Goal: Manage account settings

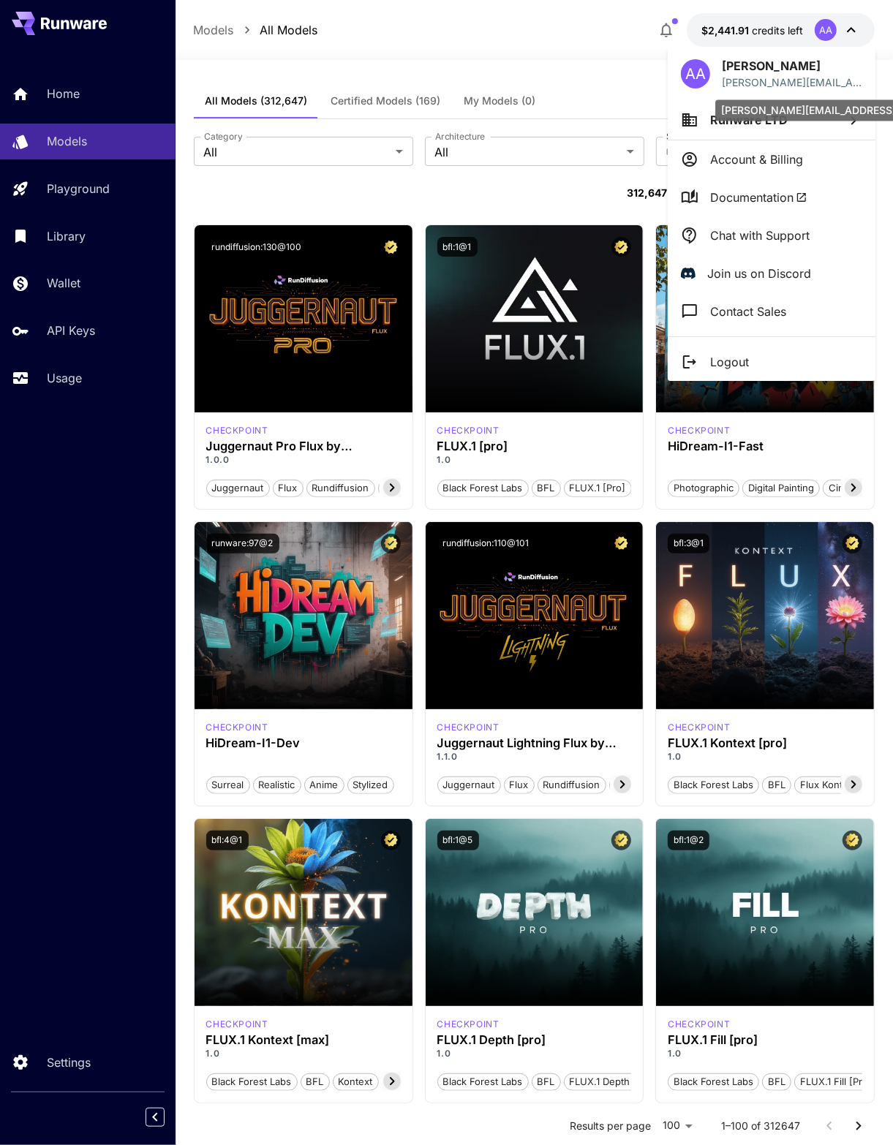
click at [782, 105] on div "[PERSON_NAME][EMAIL_ADDRESS]" at bounding box center [808, 110] width 186 height 21
click at [725, 140] on li "Account & Billing" at bounding box center [772, 159] width 208 height 38
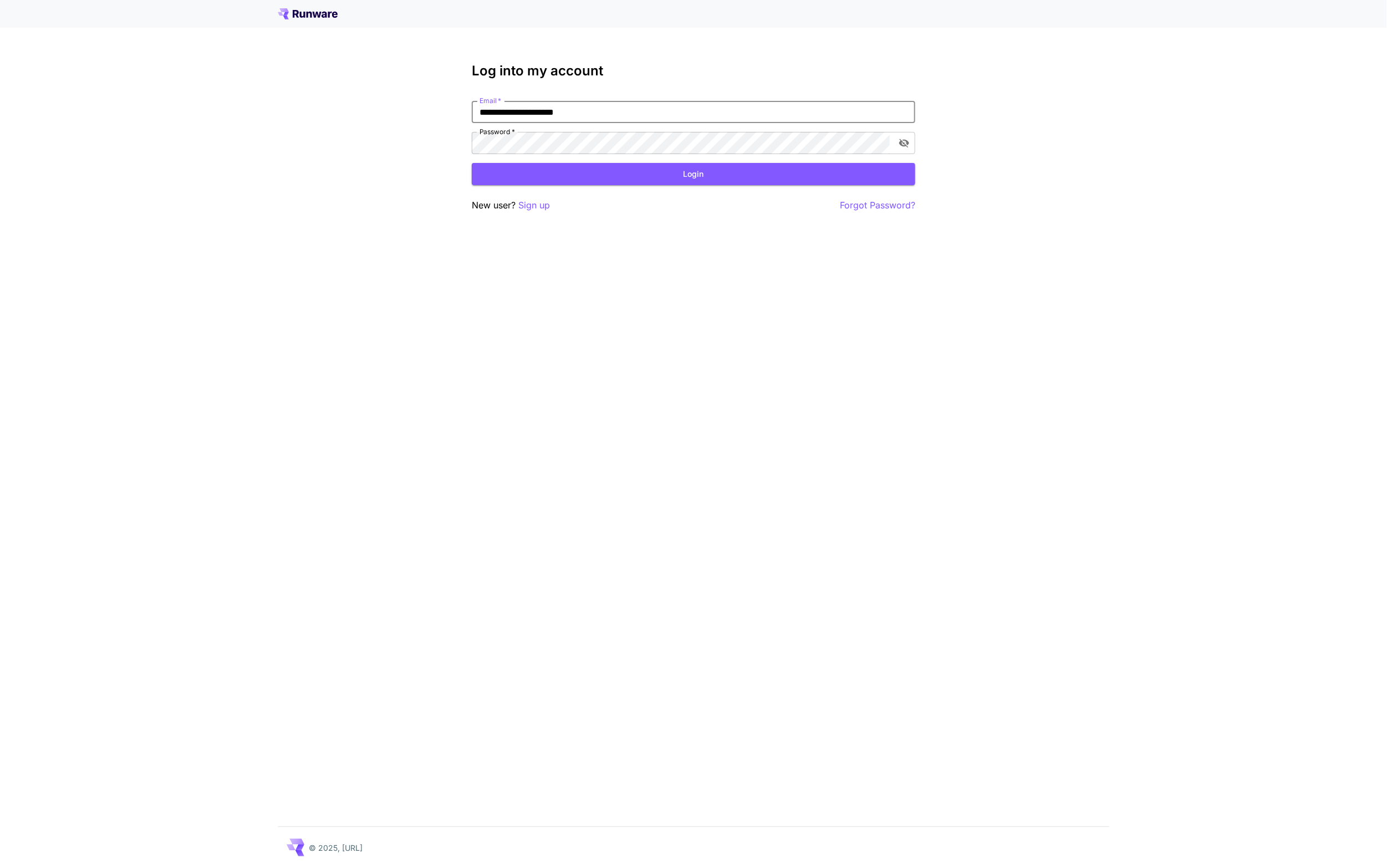
type input "**********"
